Goal: Task Accomplishment & Management: Use online tool/utility

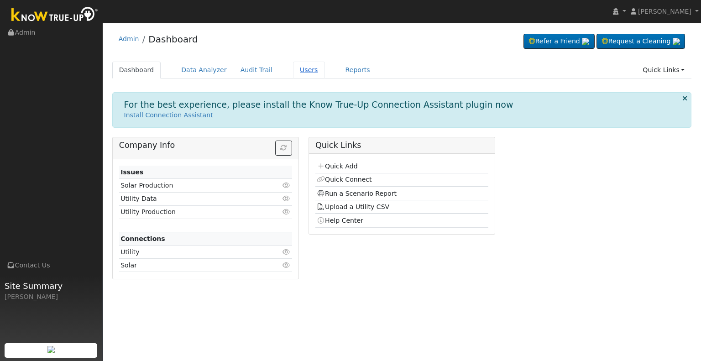
click at [293, 69] on link "Users" at bounding box center [309, 70] width 32 height 17
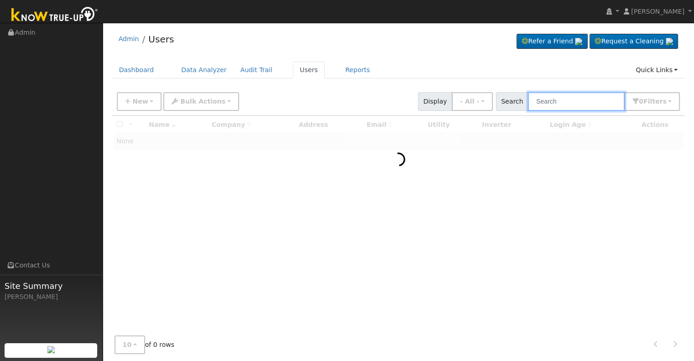
click at [563, 99] on input "text" at bounding box center [576, 101] width 97 height 19
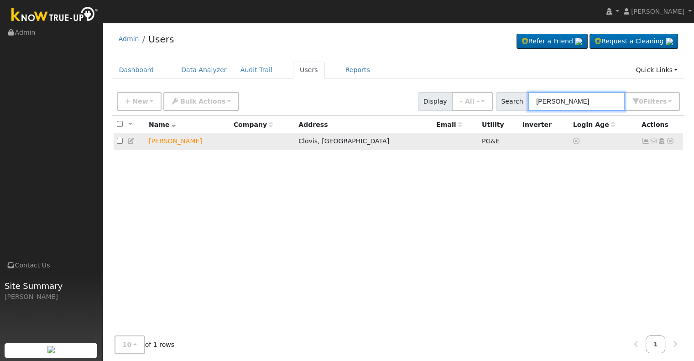
type input "bill parks"
click at [672, 141] on icon at bounding box center [670, 141] width 8 height 6
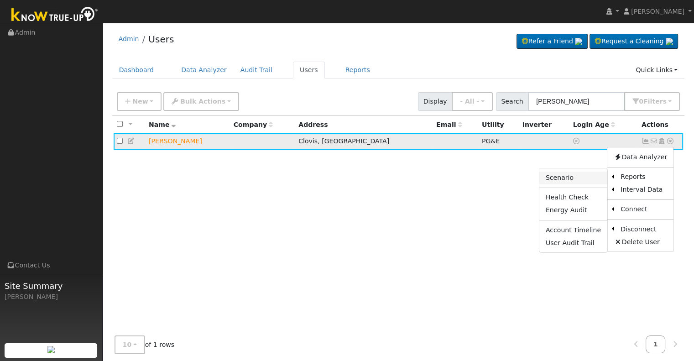
click at [574, 178] on link "Scenario" at bounding box center [574, 178] width 68 height 13
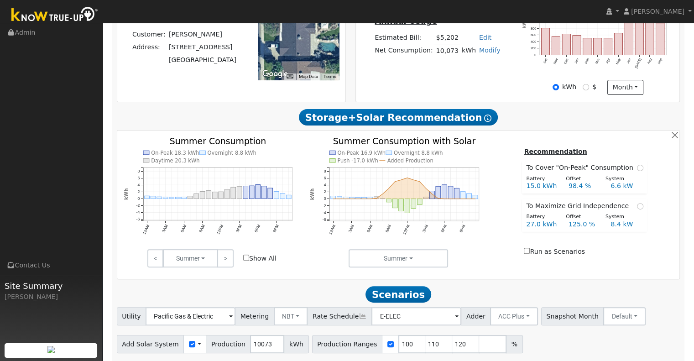
scroll to position [264, 0]
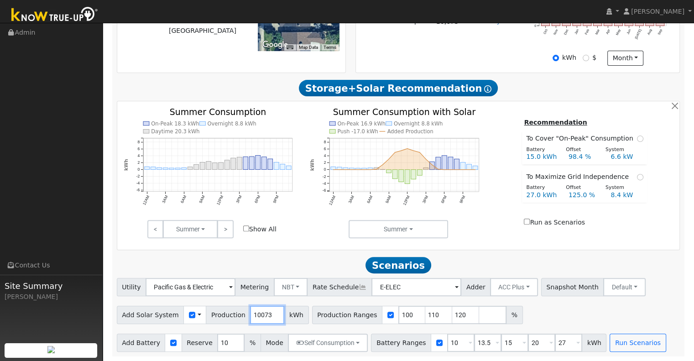
click at [261, 314] on input "10073" at bounding box center [267, 315] width 34 height 18
click at [231, 314] on div "Add Solar System Use CSV Data Production 10073 kWh" at bounding box center [213, 315] width 192 height 18
type input "126453"
click at [447, 343] on input "10" at bounding box center [460, 343] width 27 height 18
type input "13.5"
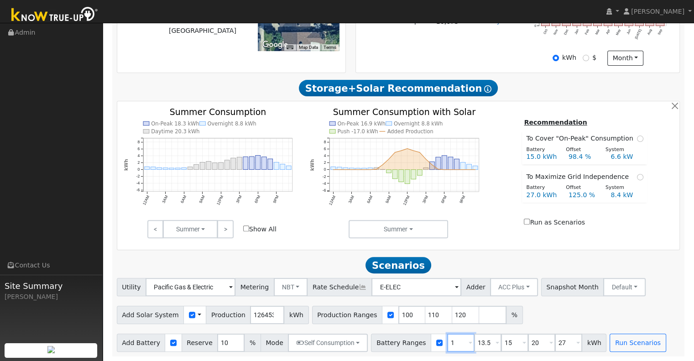
type input "15"
type input "20"
type input "27"
type input "15"
type input "20"
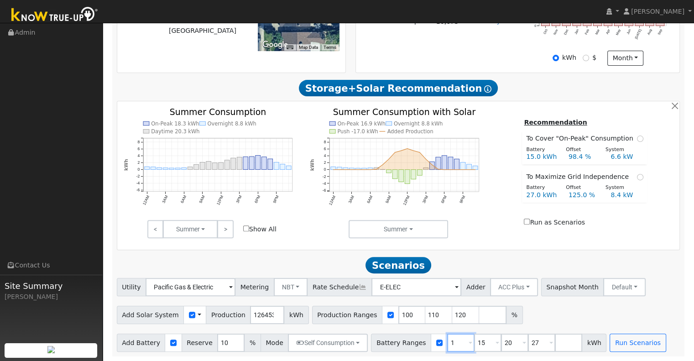
type input "27"
type input "20"
type input "27"
type input "20"
click at [475, 341] on input "27" at bounding box center [487, 343] width 27 height 18
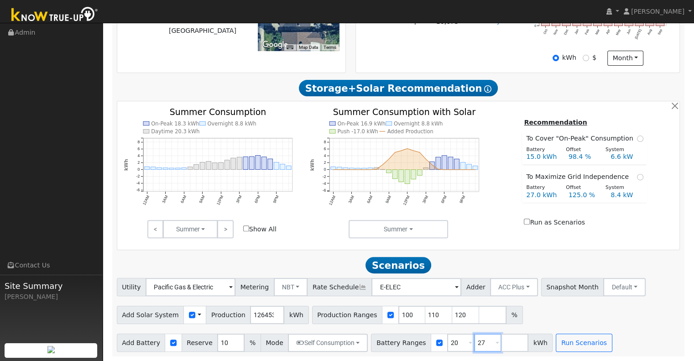
type input "2"
click at [425, 313] on input "110" at bounding box center [438, 315] width 27 height 18
type input "120"
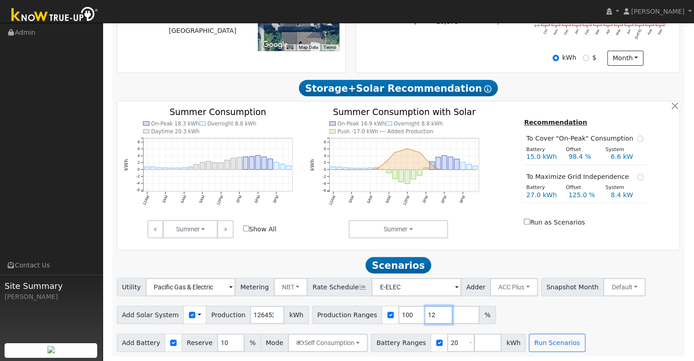
type input "1"
click at [260, 314] on input "126453" at bounding box center [267, 315] width 34 height 18
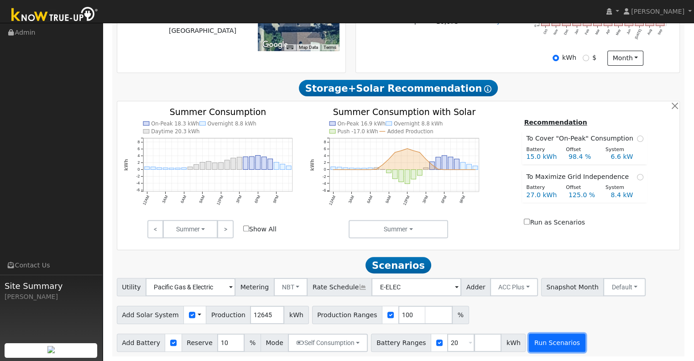
click at [539, 343] on button "Run Scenarios" at bounding box center [557, 343] width 56 height 18
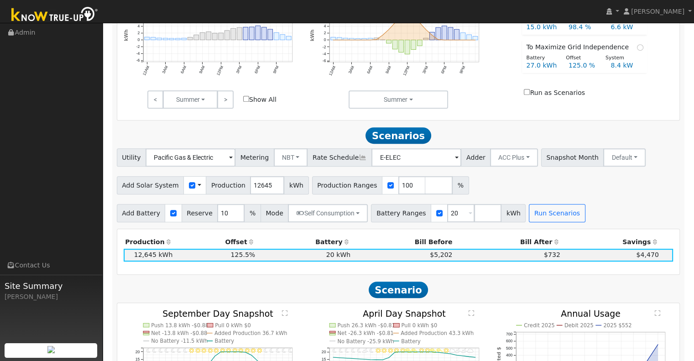
scroll to position [392, 0]
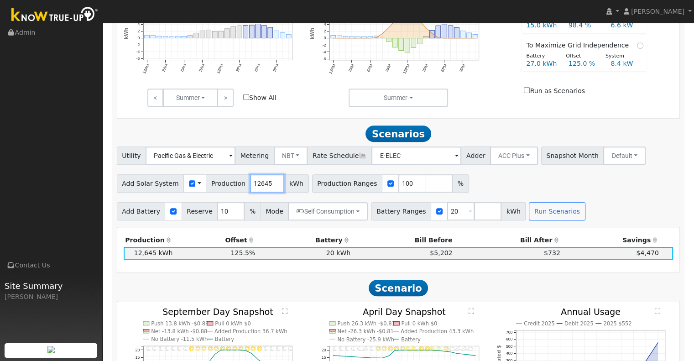
drag, startPoint x: 262, startPoint y: 186, endPoint x: 243, endPoint y: 190, distance: 19.7
click at [250, 190] on input "12645" at bounding box center [267, 183] width 34 height 18
type input "13118"
click at [540, 216] on button "Run Scenarios" at bounding box center [557, 211] width 56 height 18
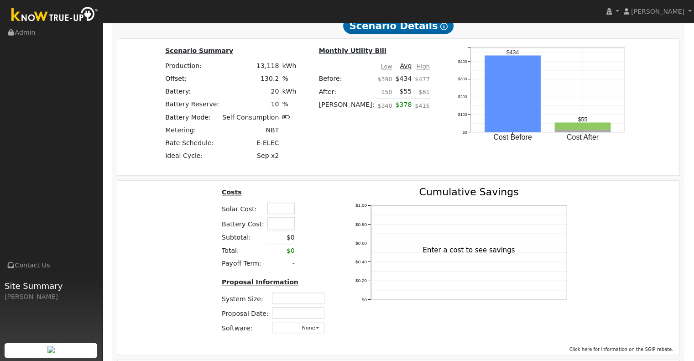
scroll to position [864, 0]
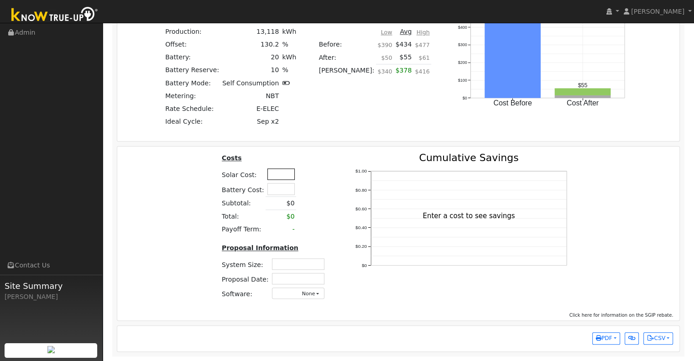
click at [278, 175] on input "text" at bounding box center [280, 173] width 27 height 11
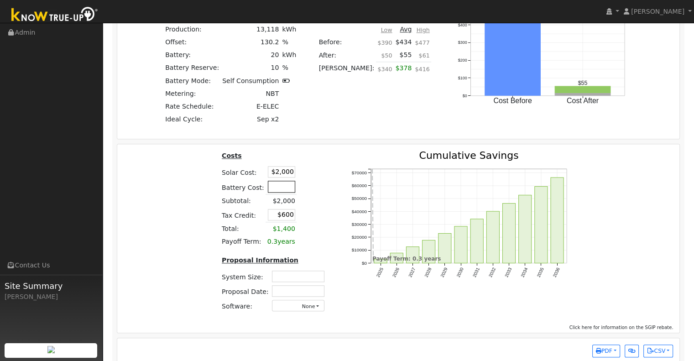
click at [278, 189] on input "text" at bounding box center [281, 186] width 27 height 11
click at [282, 174] on input "$2,000" at bounding box center [281, 171] width 27 height 11
type input "$25,000"
type input "$7,500"
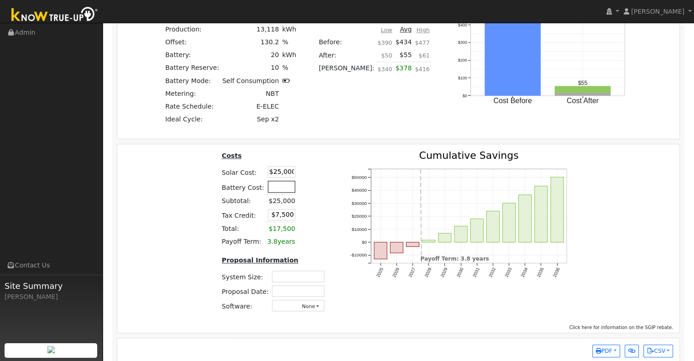
click at [279, 188] on input "text" at bounding box center [281, 186] width 27 height 11
type input "$15,000"
type input "$12,000"
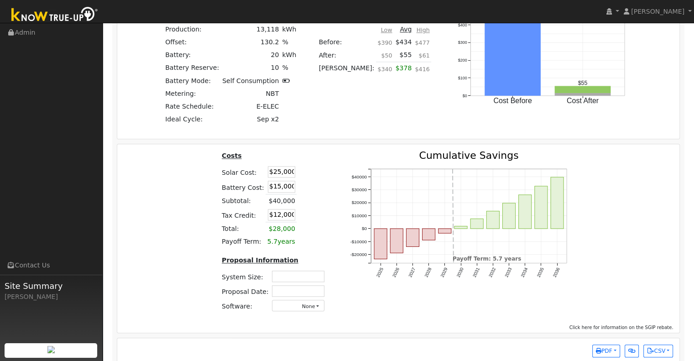
click at [309, 183] on table "Costs Solar Cost: $25,000 Battery Cost: $15,000 Subtotal: $40,000 Tax Credit: $…" at bounding box center [274, 200] width 109 height 98
click at [301, 276] on input "text" at bounding box center [298, 276] width 52 height 11
type input "10.66"
click at [301, 294] on input "text" at bounding box center [298, 290] width 52 height 11
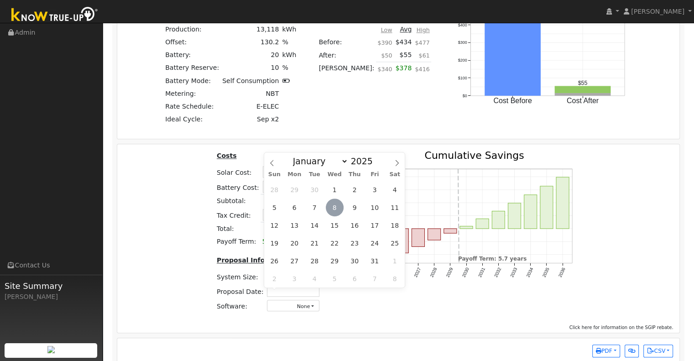
click at [332, 205] on span "8" at bounding box center [335, 208] width 18 height 18
type input "[DATE]"
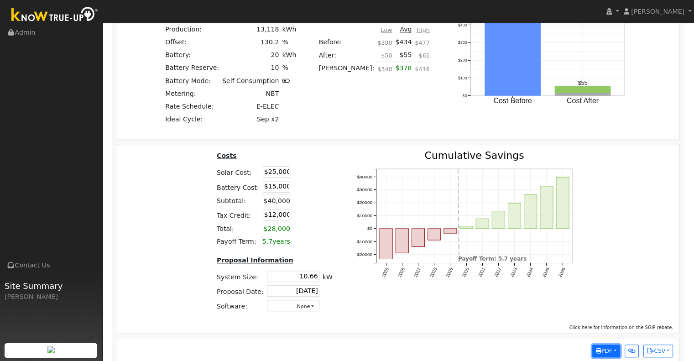
click at [612, 355] on button "PDF" at bounding box center [606, 351] width 28 height 13
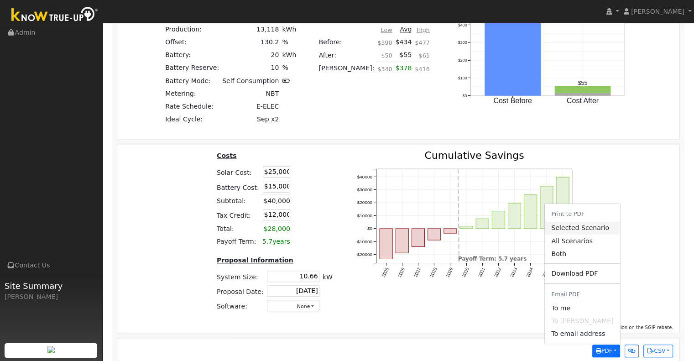
click at [596, 232] on link "Selected Scenario" at bounding box center [582, 228] width 75 height 13
